Goal: Information Seeking & Learning: Check status

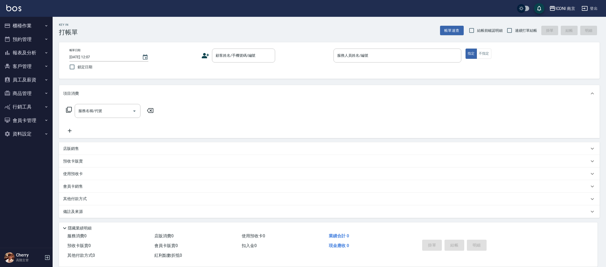
drag, startPoint x: 345, startPoint y: 119, endPoint x: 185, endPoint y: 83, distance: 163.9
click at [345, 119] on div "服務名稱/代號 服務名稱/代號" at bounding box center [329, 120] width 540 height 36
click at [37, 46] on button "報表及分析" at bounding box center [26, 53] width 48 height 14
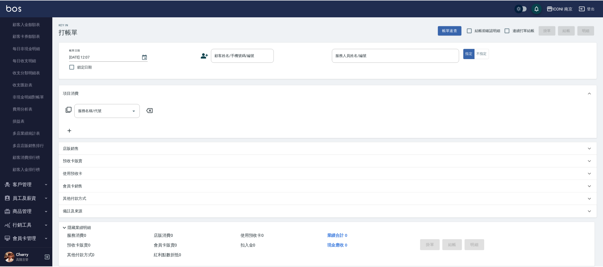
scroll to position [425, 0]
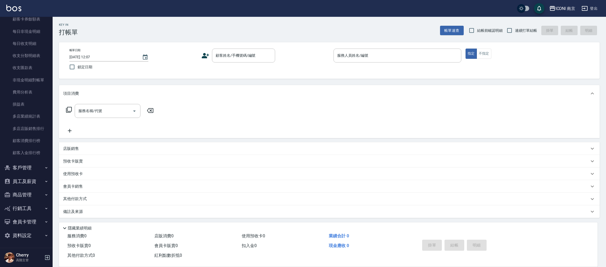
click at [23, 171] on button "客戶管理" at bounding box center [26, 168] width 48 height 14
click at [21, 180] on link "客戶列表" at bounding box center [26, 183] width 48 height 12
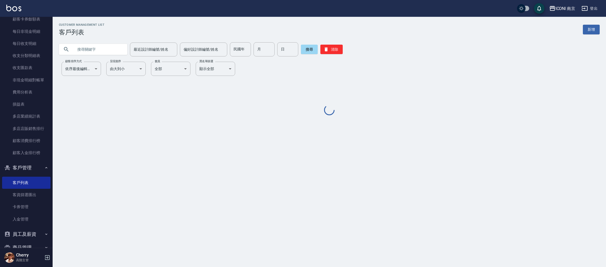
click at [111, 53] on input "text" at bounding box center [98, 49] width 49 height 14
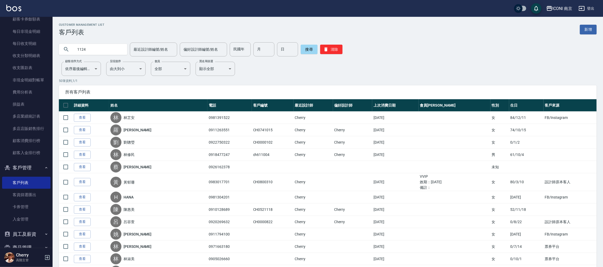
type input "1124"
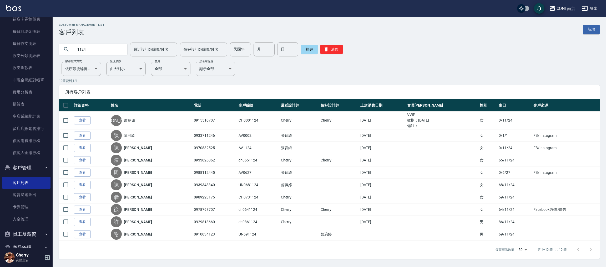
drag, startPoint x: 80, startPoint y: 120, endPoint x: 110, endPoint y: 87, distance: 45.2
click at [79, 120] on link "查看" at bounding box center [82, 120] width 17 height 8
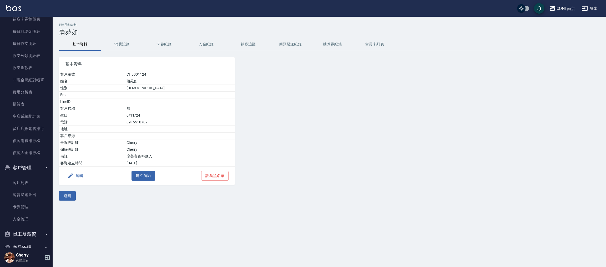
click at [119, 44] on button "消費記錄" at bounding box center [122, 44] width 42 height 13
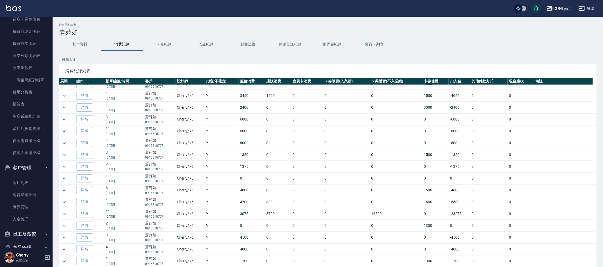
scroll to position [79, 0]
click at [61, 179] on icon "expand row" at bounding box center [64, 177] width 6 height 6
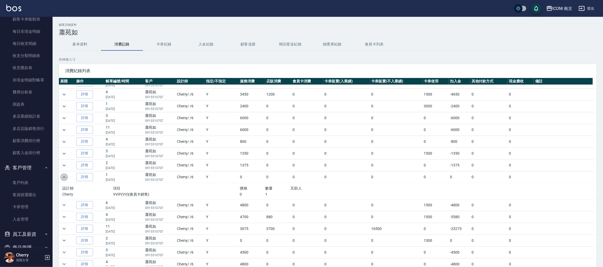
click at [61, 179] on icon "expand row" at bounding box center [64, 177] width 6 height 6
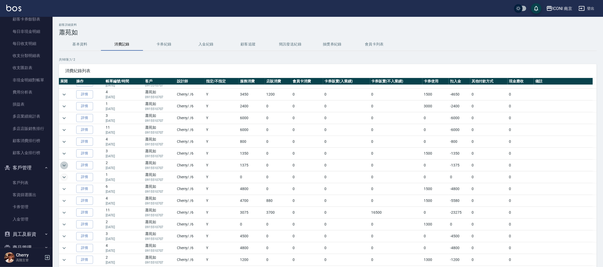
click at [61, 165] on icon "expand row" at bounding box center [64, 165] width 6 height 6
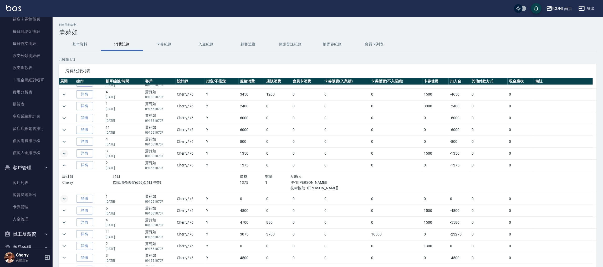
drag, startPoint x: 65, startPoint y: 166, endPoint x: 61, endPoint y: 158, distance: 8.9
click at [64, 166] on icon "expand row" at bounding box center [64, 165] width 6 height 6
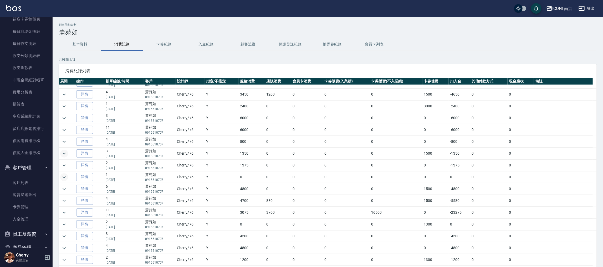
click at [61, 154] on icon "expand row" at bounding box center [64, 154] width 6 height 6
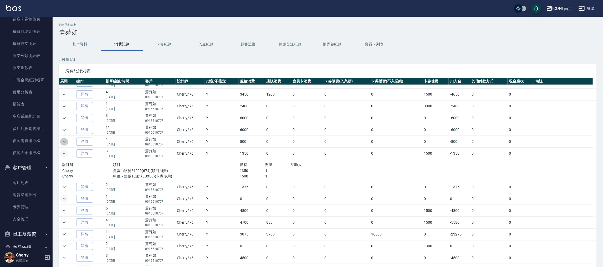
click at [64, 142] on icon "expand row" at bounding box center [64, 142] width 6 height 6
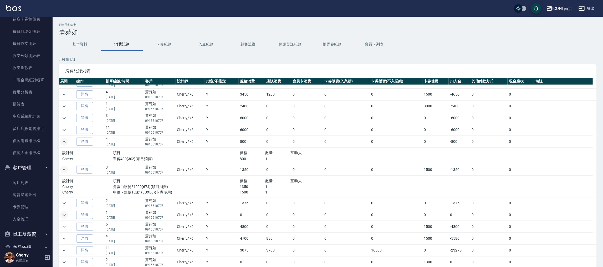
click at [64, 144] on icon "expand row" at bounding box center [64, 142] width 6 height 6
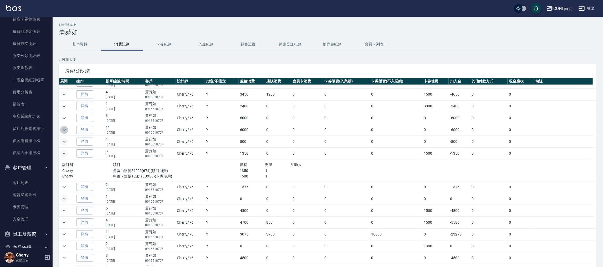
click at [64, 132] on icon "expand row" at bounding box center [64, 130] width 6 height 6
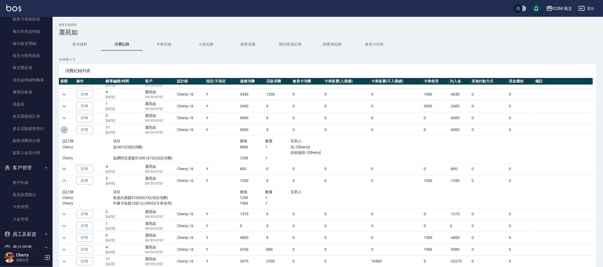
click at [64, 131] on icon "expand row" at bounding box center [64, 130] width 3 height 2
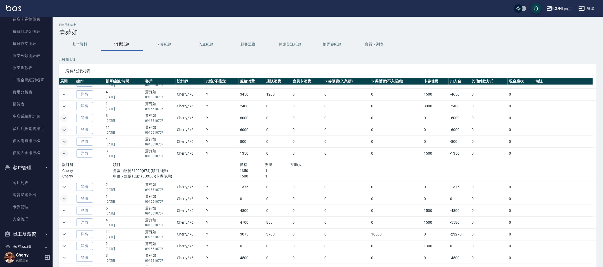
click at [64, 120] on icon "expand row" at bounding box center [64, 118] width 6 height 6
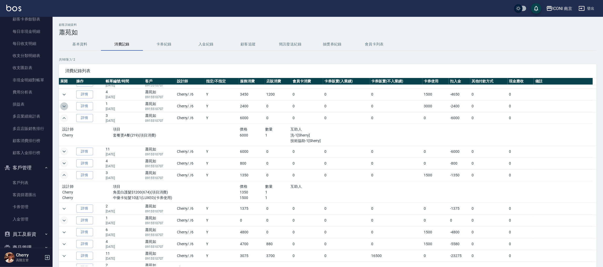
click at [62, 109] on icon "expand row" at bounding box center [64, 106] width 6 height 6
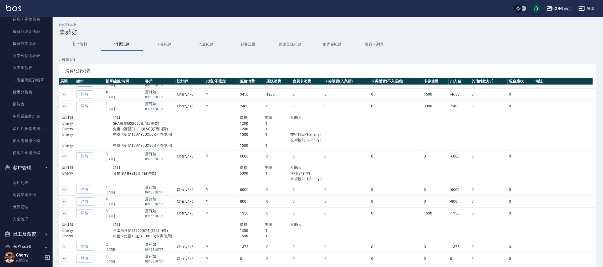
click at [64, 108] on icon "expand row" at bounding box center [64, 106] width 6 height 6
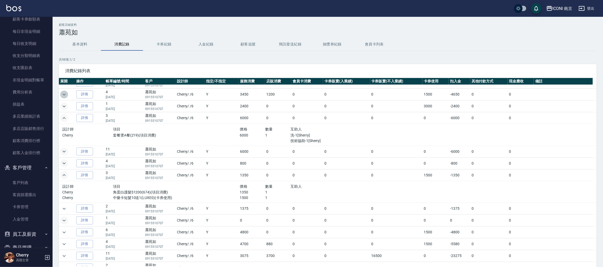
click at [64, 97] on icon "expand row" at bounding box center [64, 94] width 6 height 6
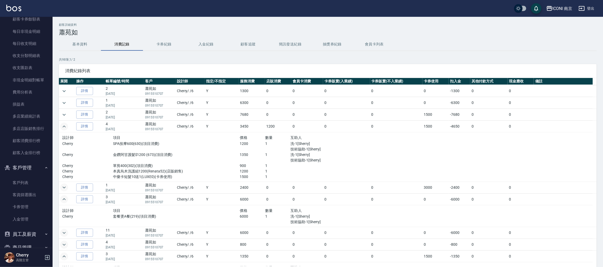
scroll to position [39, 0]
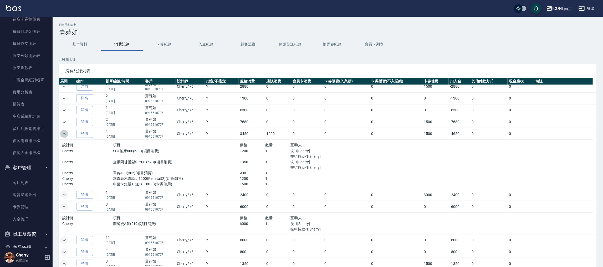
drag, startPoint x: 62, startPoint y: 135, endPoint x: 65, endPoint y: 130, distance: 5.7
click at [61, 134] on icon "expand row" at bounding box center [64, 134] width 6 height 6
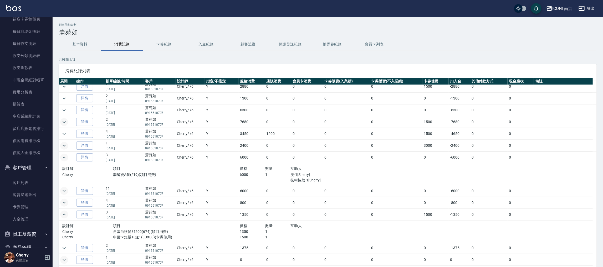
click at [65, 123] on icon "expand row" at bounding box center [64, 122] width 6 height 6
